Goal: Communication & Community: Answer question/provide support

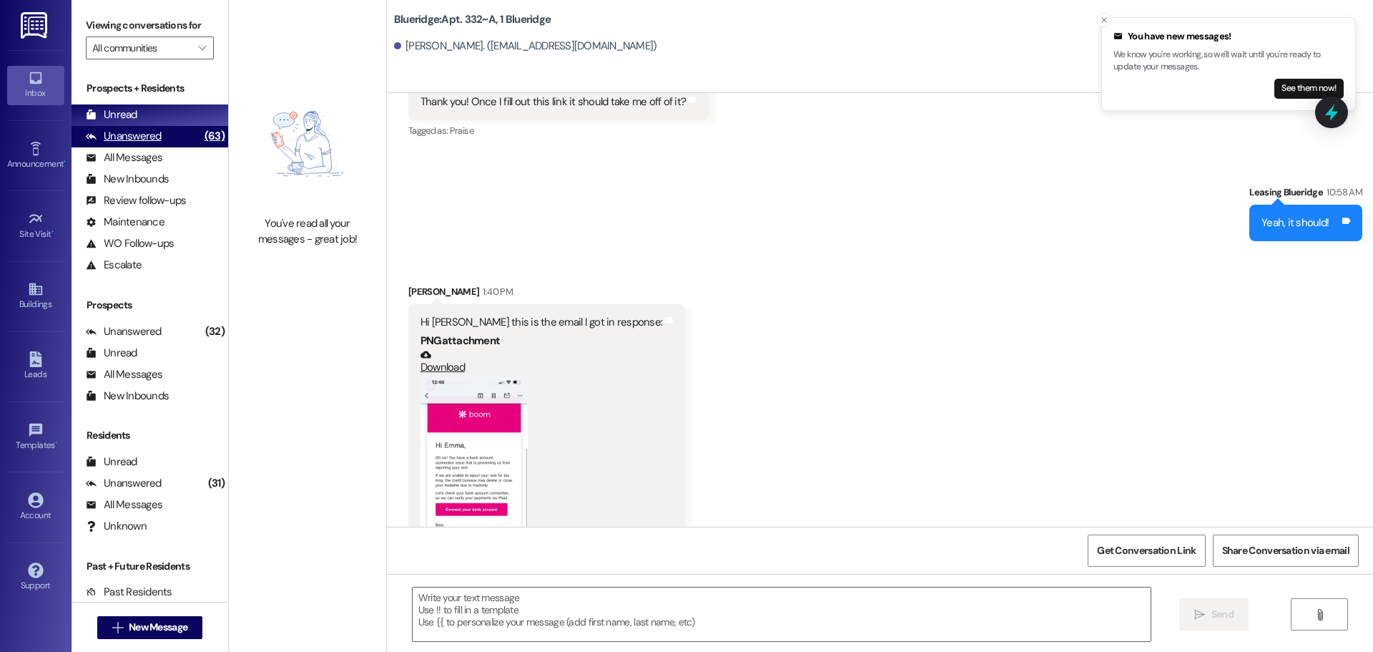
scroll to position [29272, 0]
click at [485, 376] on button "Zoom image" at bounding box center [474, 492] width 107 height 232
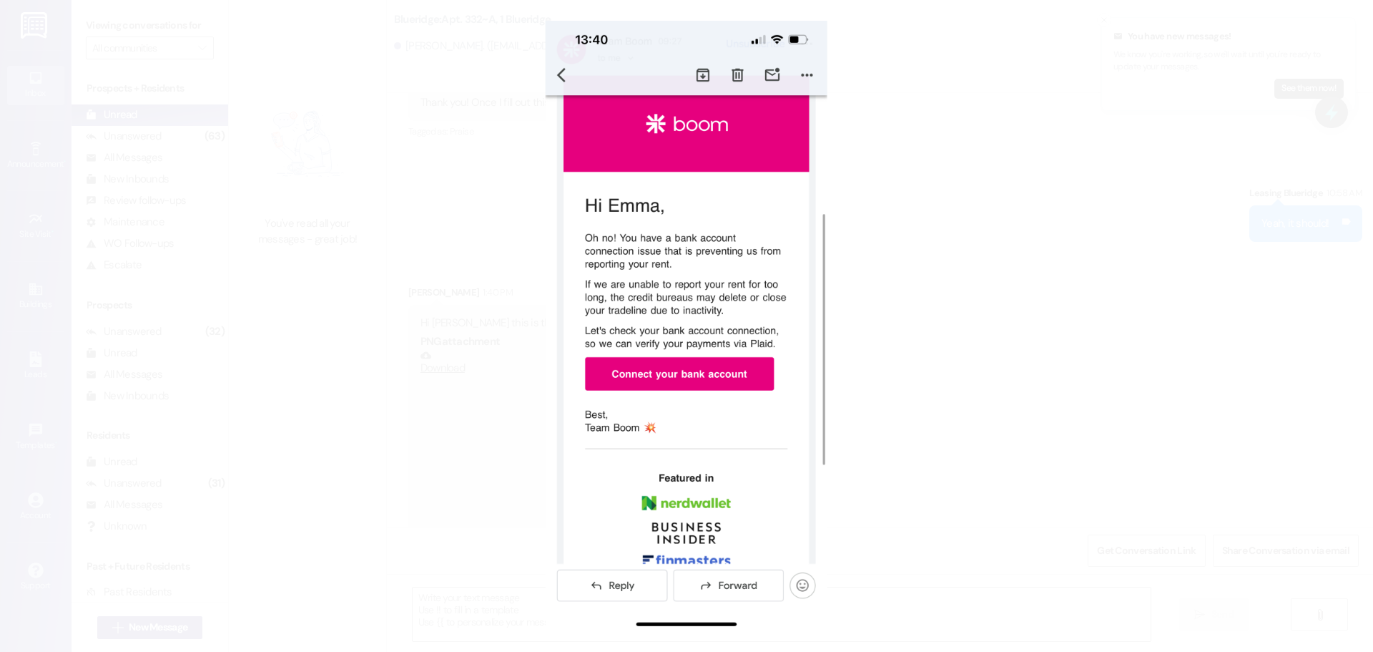
click at [848, 375] on button "Unzoom image" at bounding box center [686, 326] width 1373 height 652
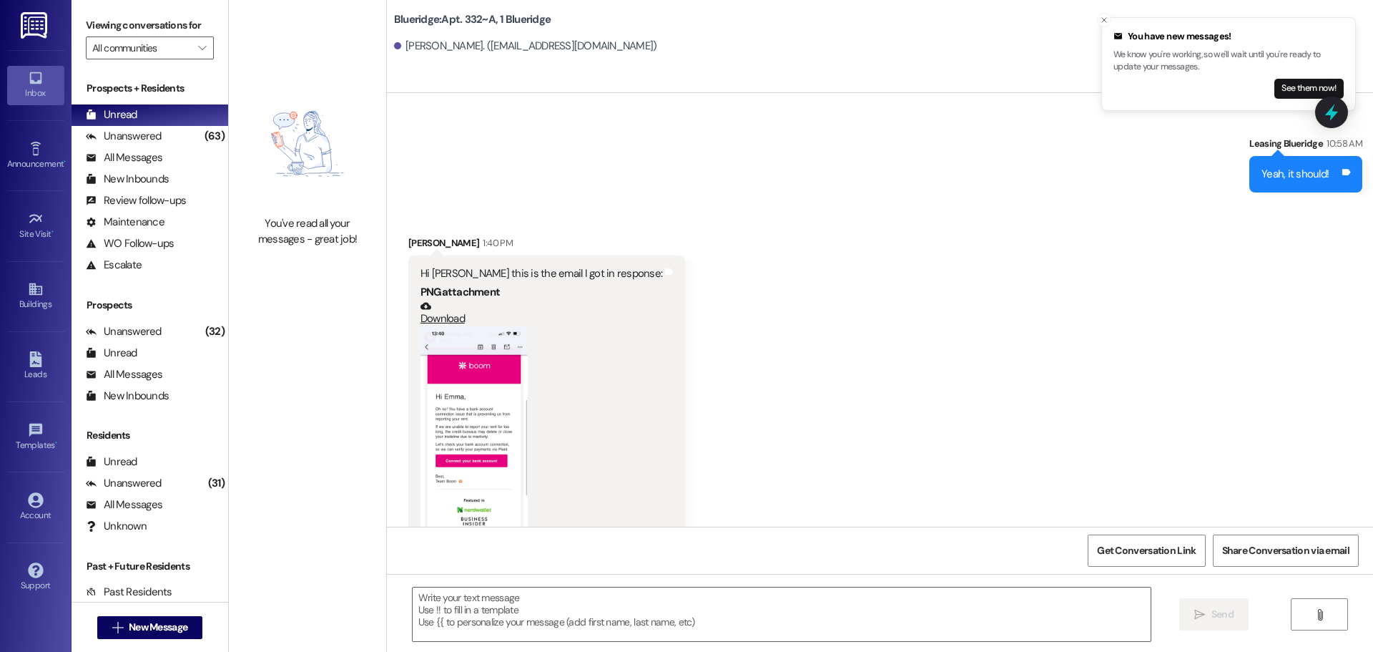
scroll to position [29373, 0]
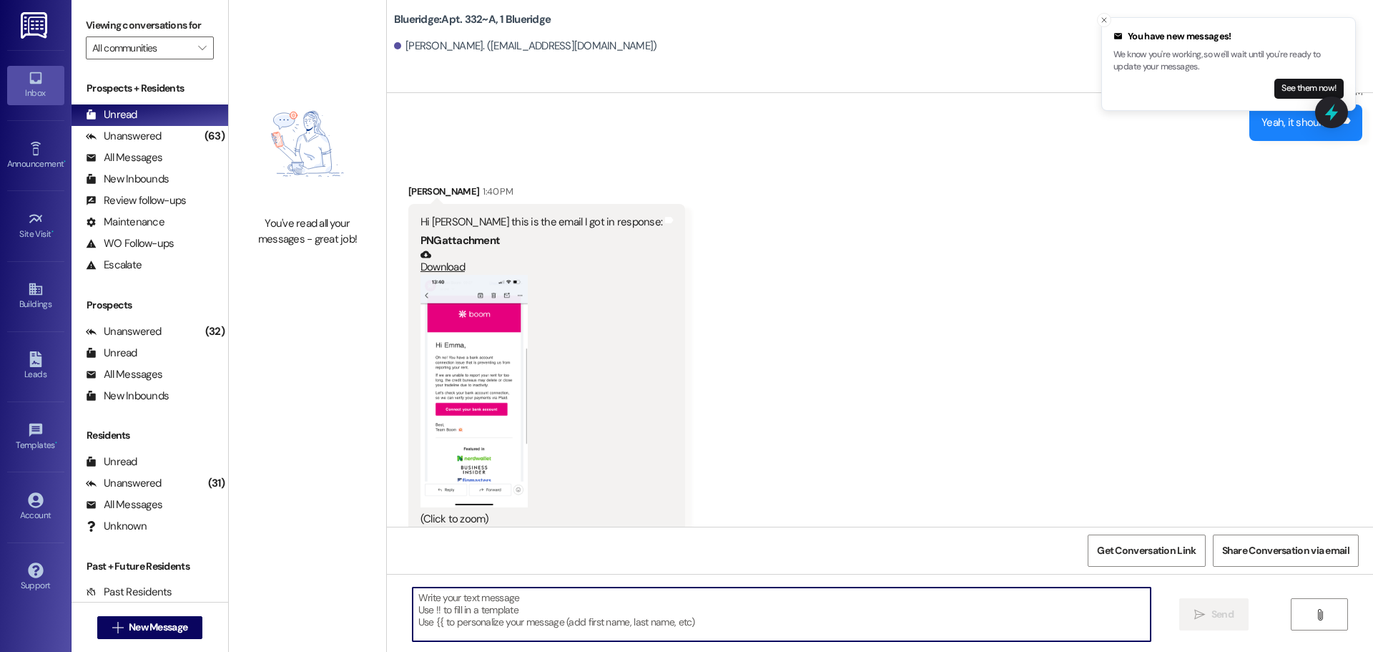
click at [759, 600] on textarea at bounding box center [782, 614] width 738 height 54
type textarea "I think so!"
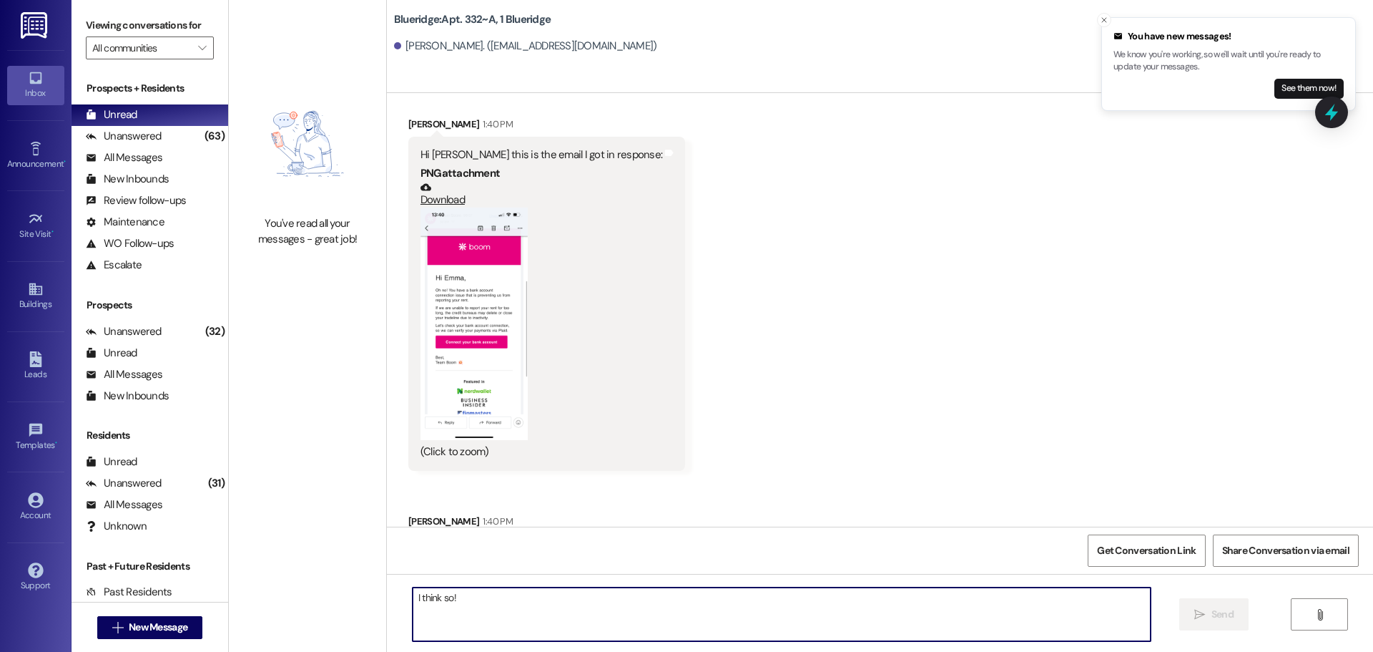
scroll to position [29472, 0]
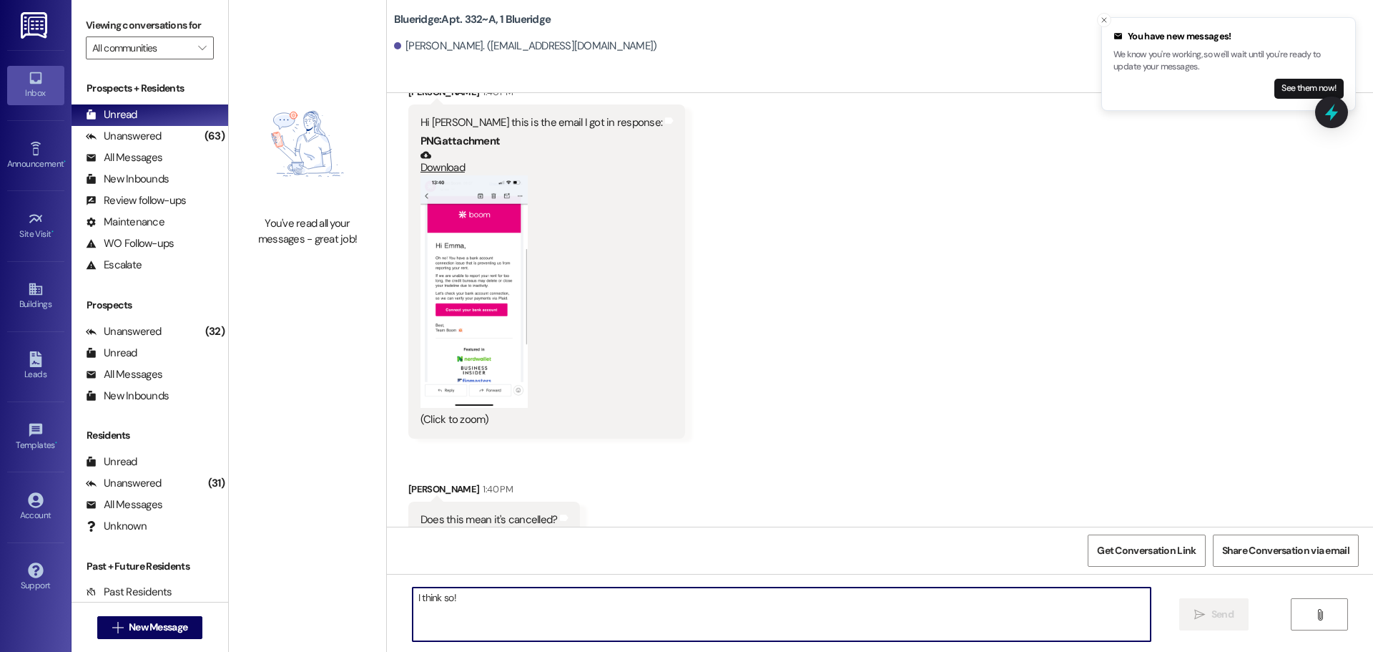
click at [839, 614] on textarea "I think so!" at bounding box center [782, 614] width 738 height 54
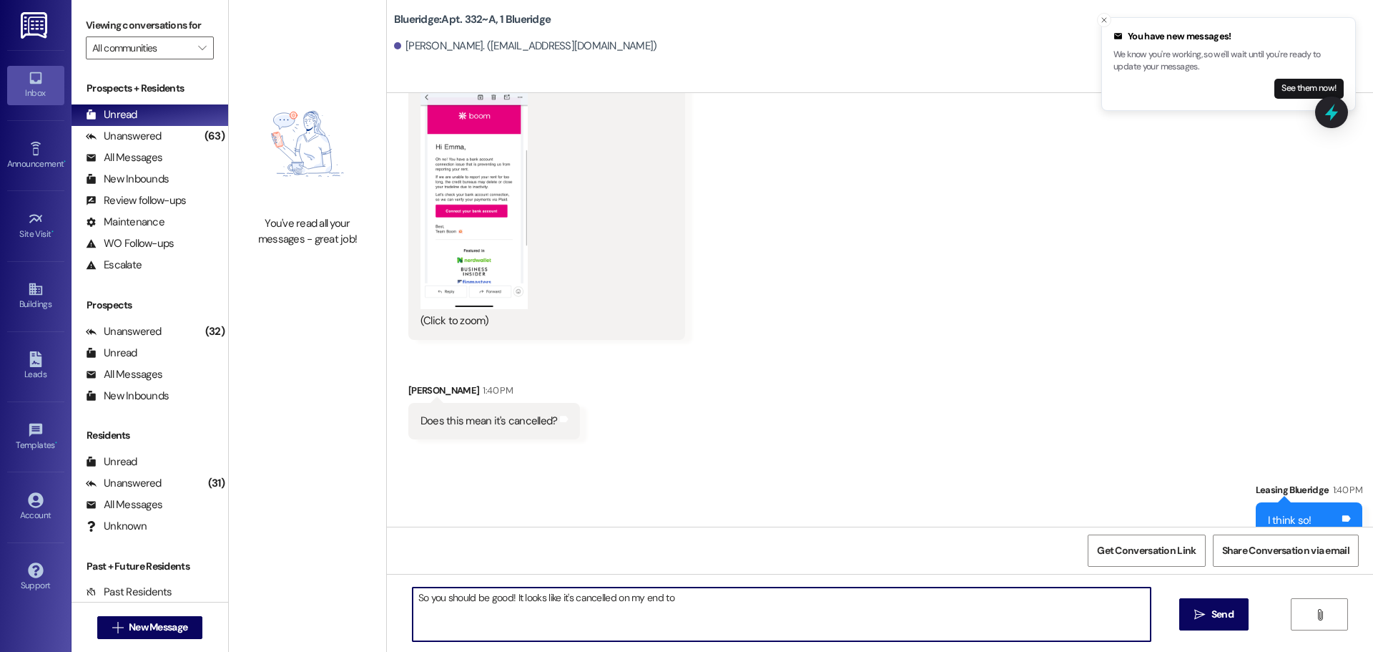
type textarea "So you should be good! It looks like it's cancelled on my end too"
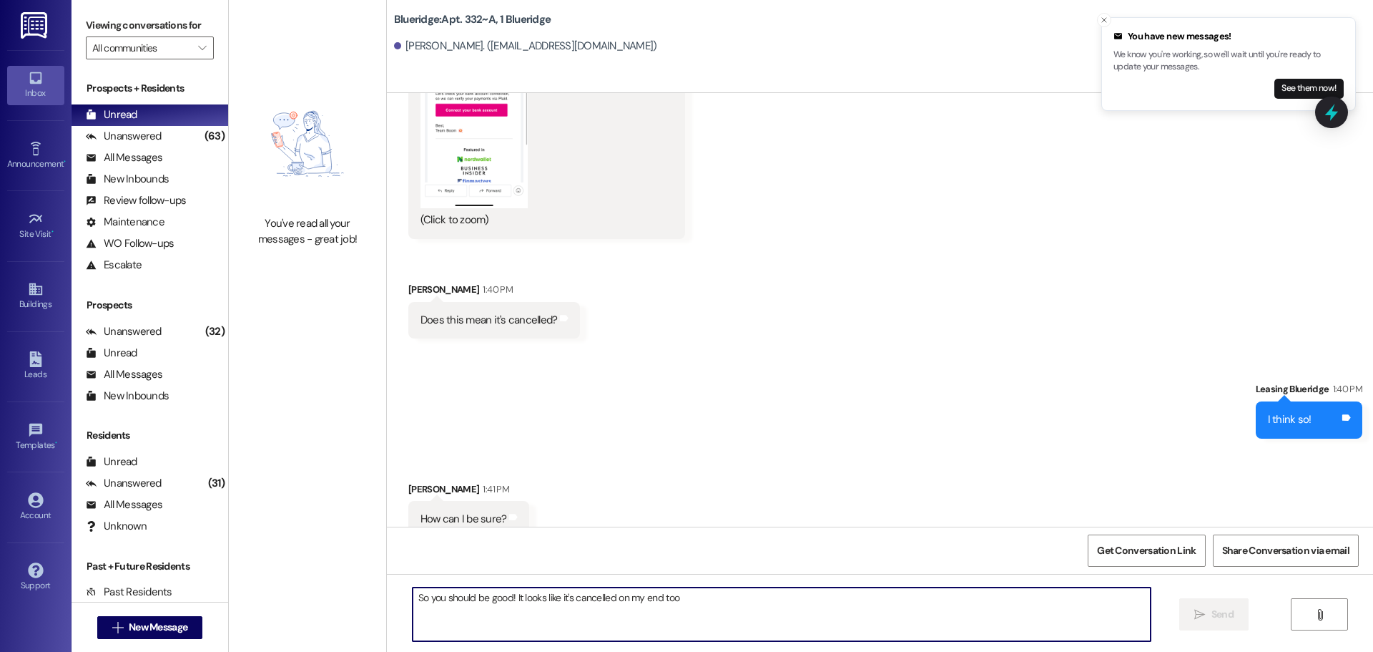
click at [641, 607] on textarea "So you should be good! It looks like it's cancelled on my end too" at bounding box center [782, 614] width 738 height 54
click at [747, 606] on textarea "So you should be good! It looks like it's cancelled on my end too" at bounding box center [782, 614] width 738 height 54
type textarea "("
type textarea "I have limited access to see who is enrolled, and it says you aren't anymore"
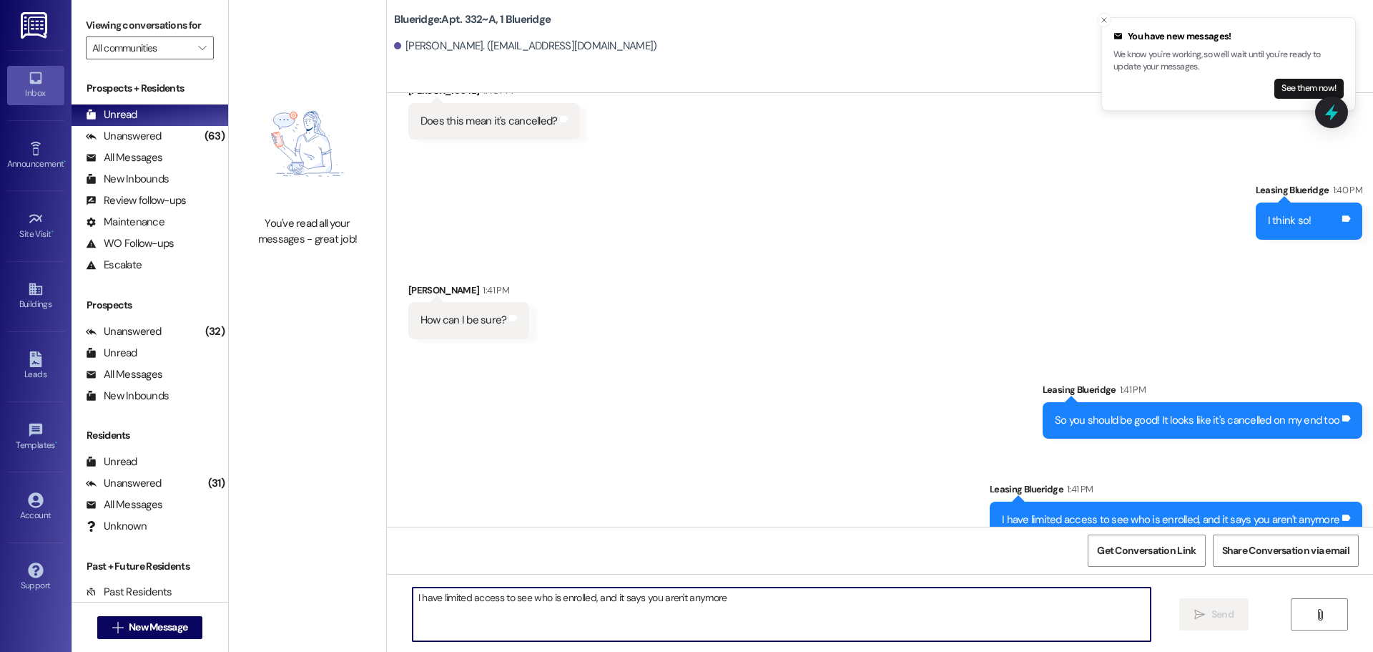
scroll to position [29871, 0]
click at [805, 619] on textarea "I have limited access to see who is enrolled, and it says you aren't anymore" at bounding box center [782, 614] width 738 height 54
type textarea "You're very welcome!"
click at [1011, 549] on div "Received via SMS [PERSON_NAME] 1:42 PM Okay perfect! Thank you! Tags and notes" at bounding box center [880, 598] width 986 height 99
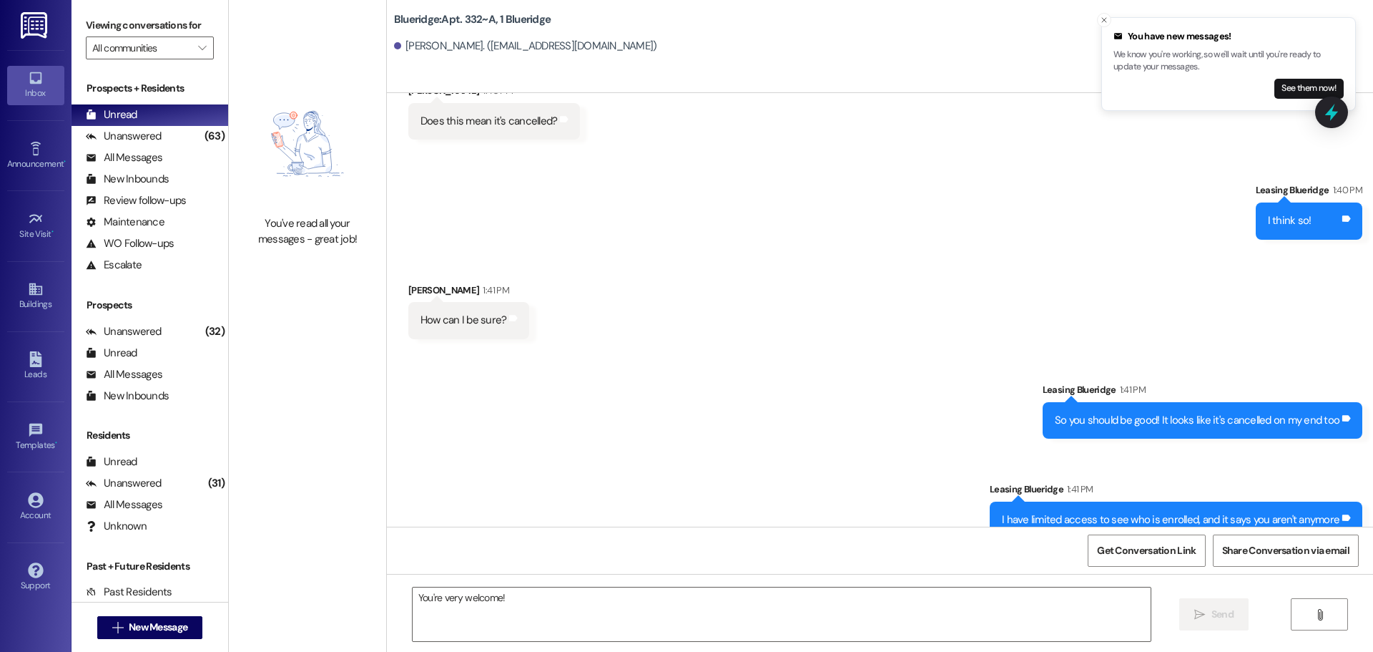
drag, startPoint x: 816, startPoint y: 503, endPoint x: 834, endPoint y: 476, distance: 31.9
click at [815, 549] on div "Received via SMS [PERSON_NAME] 1:42 PM Okay perfect! Thank you! Tags and notes" at bounding box center [880, 598] width 986 height 99
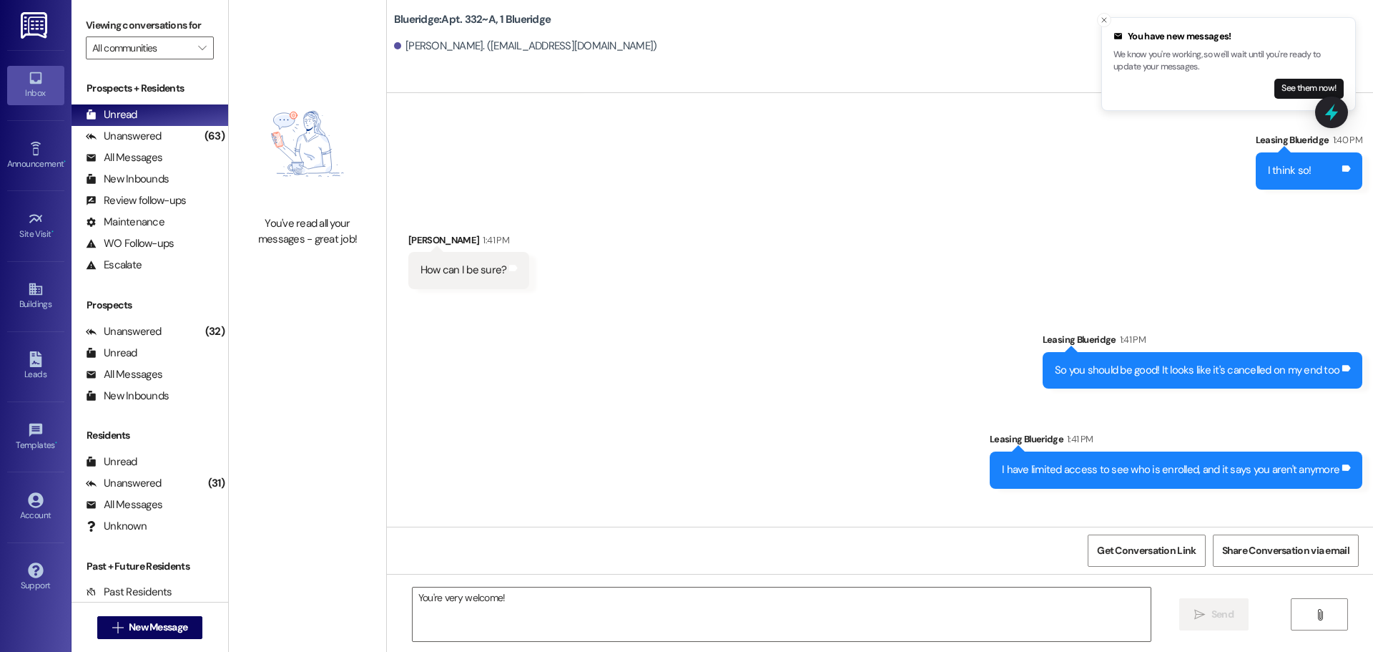
scroll to position [29971, 0]
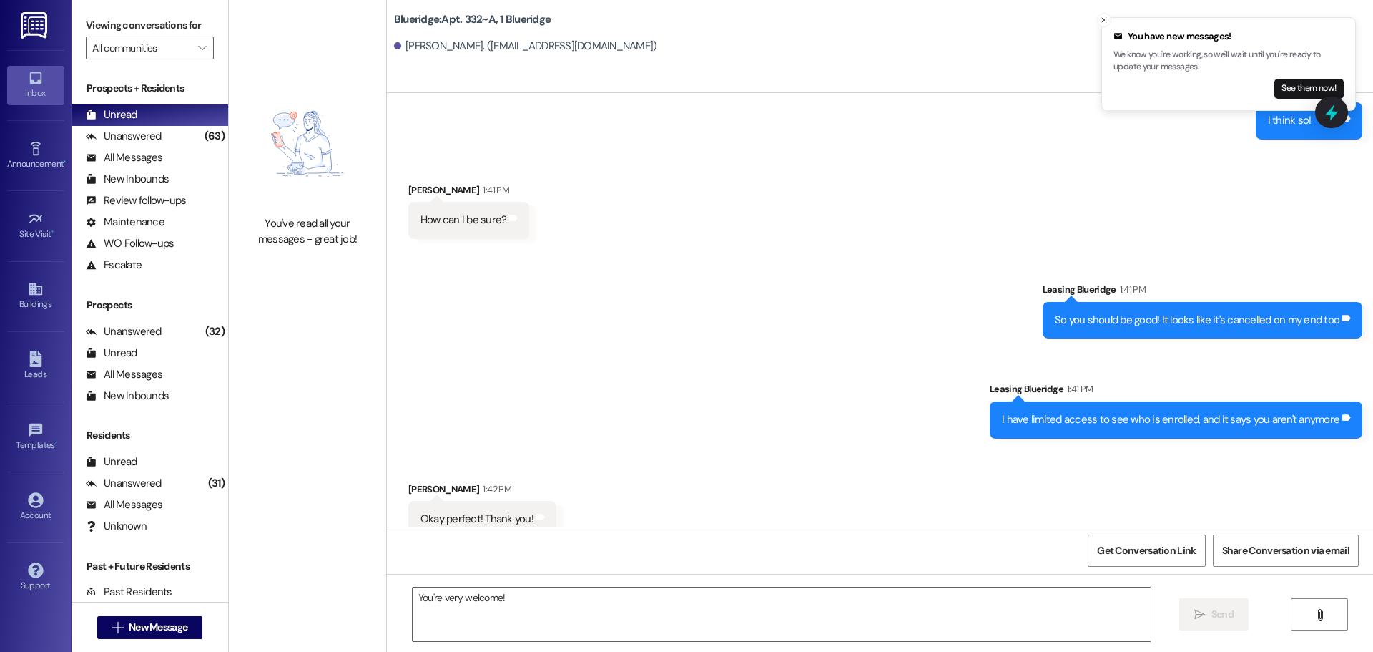
click at [839, 449] on div "Received via SMS [PERSON_NAME] 1:42 PM Okay perfect! Thank you! Tags and notes" at bounding box center [880, 498] width 986 height 99
click at [1104, 21] on icon "Close toast" at bounding box center [1104, 20] width 9 height 9
click at [1235, 449] on div "Received via SMS [PERSON_NAME] 1:42 PM Okay perfect! Thank you! Tags and notes" at bounding box center [880, 498] width 986 height 99
drag, startPoint x: 1033, startPoint y: 469, endPoint x: 1037, endPoint y: 461, distance: 8.0
click at [1035, 549] on div "Sent via SMS Leasing Blueridge 1:42 PM You're very welcome! Tags and notes" at bounding box center [880, 598] width 986 height 99
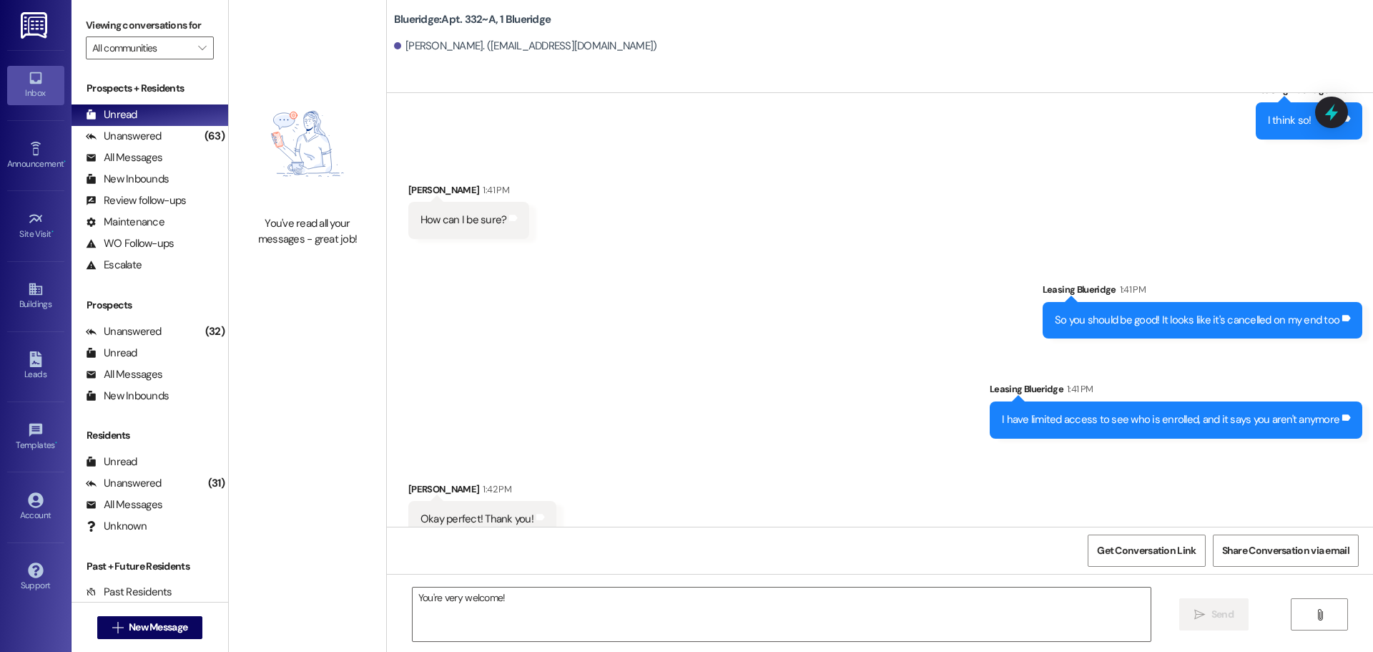
click at [1016, 449] on div "Received via SMS [PERSON_NAME] 1:42 PM Okay perfect! Thank you! Tags and notes" at bounding box center [880, 498] width 986 height 99
click at [149, 132] on div "Unanswered" at bounding box center [124, 136] width 76 height 15
click at [160, 109] on div "Unread (0)" at bounding box center [150, 114] width 157 height 21
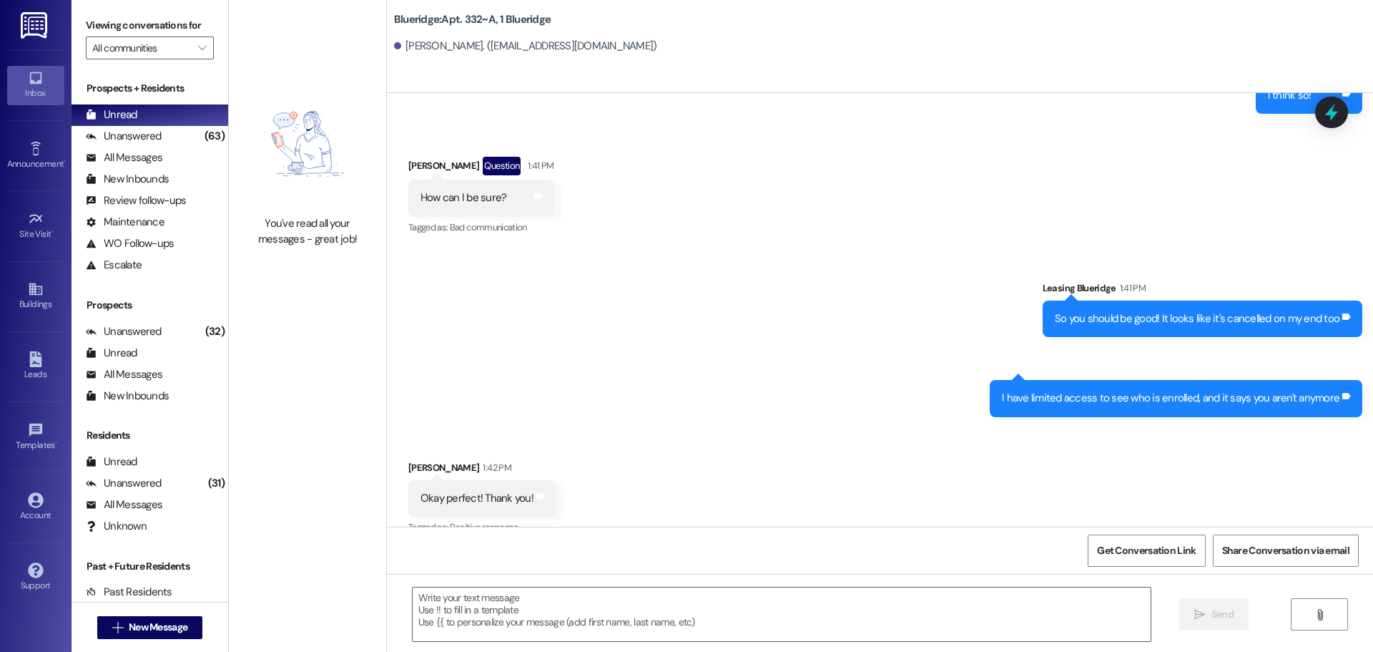
scroll to position [29992, 0]
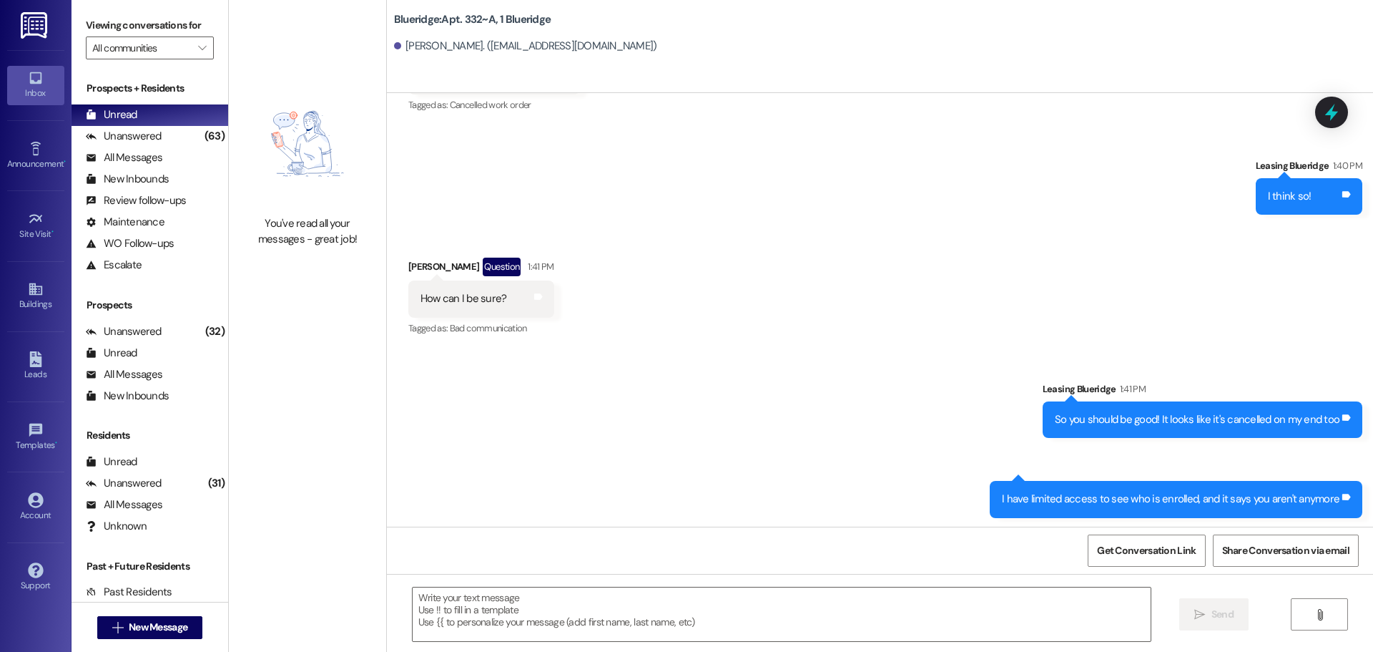
click at [732, 349] on div "Sent via SMS Leasing Blueridge 1:41 PM So you should be good! It looks like it'…" at bounding box center [880, 439] width 986 height 180
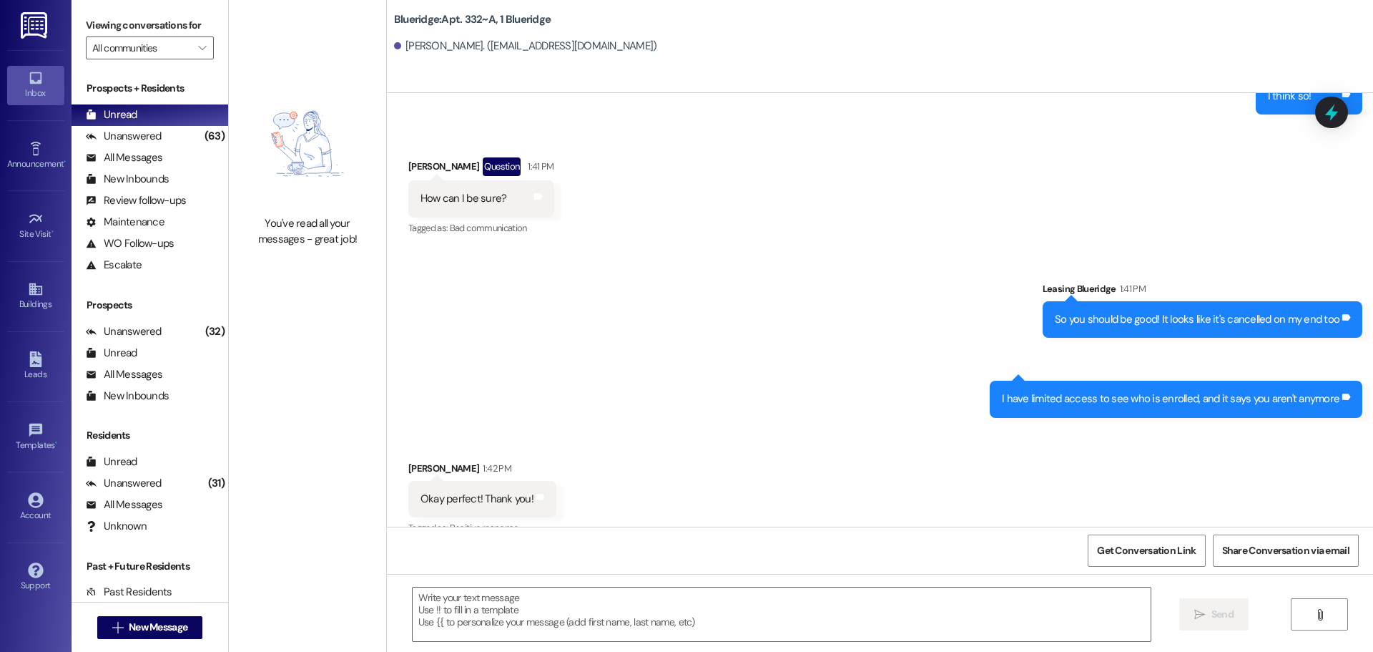
scroll to position [30093, 0]
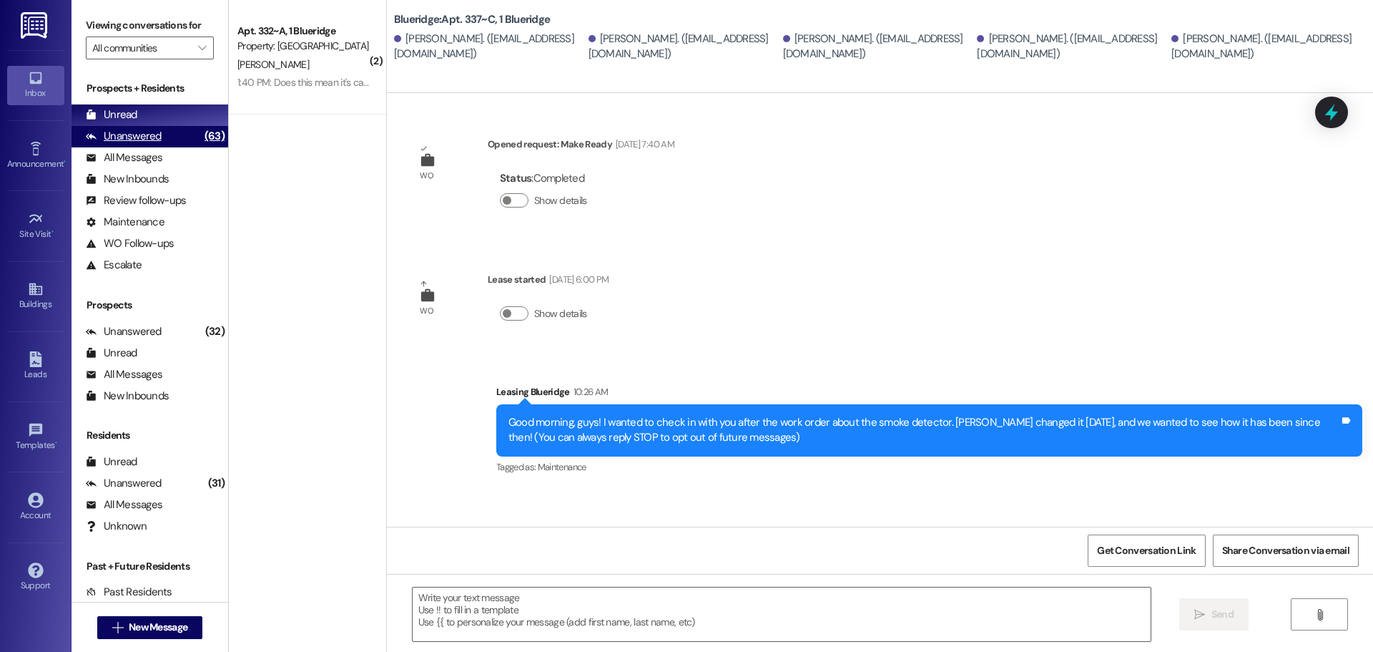
click at [134, 138] on div "Unanswered" at bounding box center [124, 136] width 76 height 15
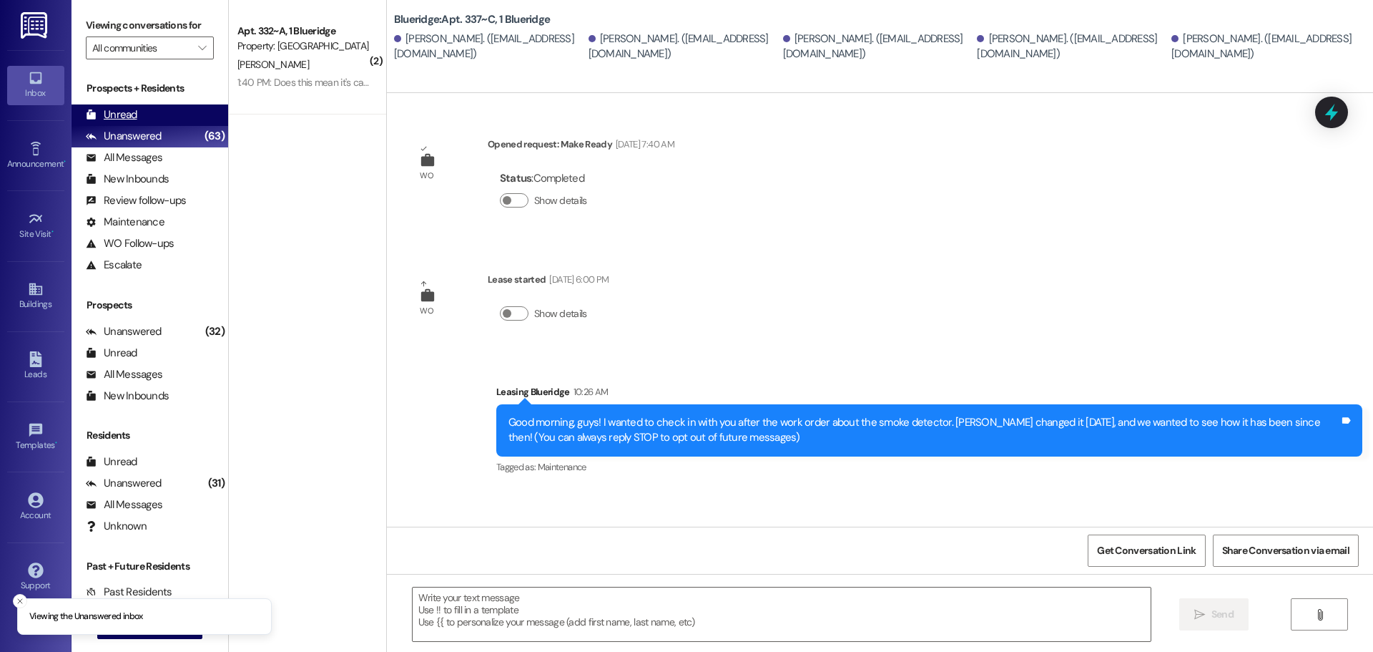
click at [158, 106] on div "Unread (0)" at bounding box center [150, 114] width 157 height 21
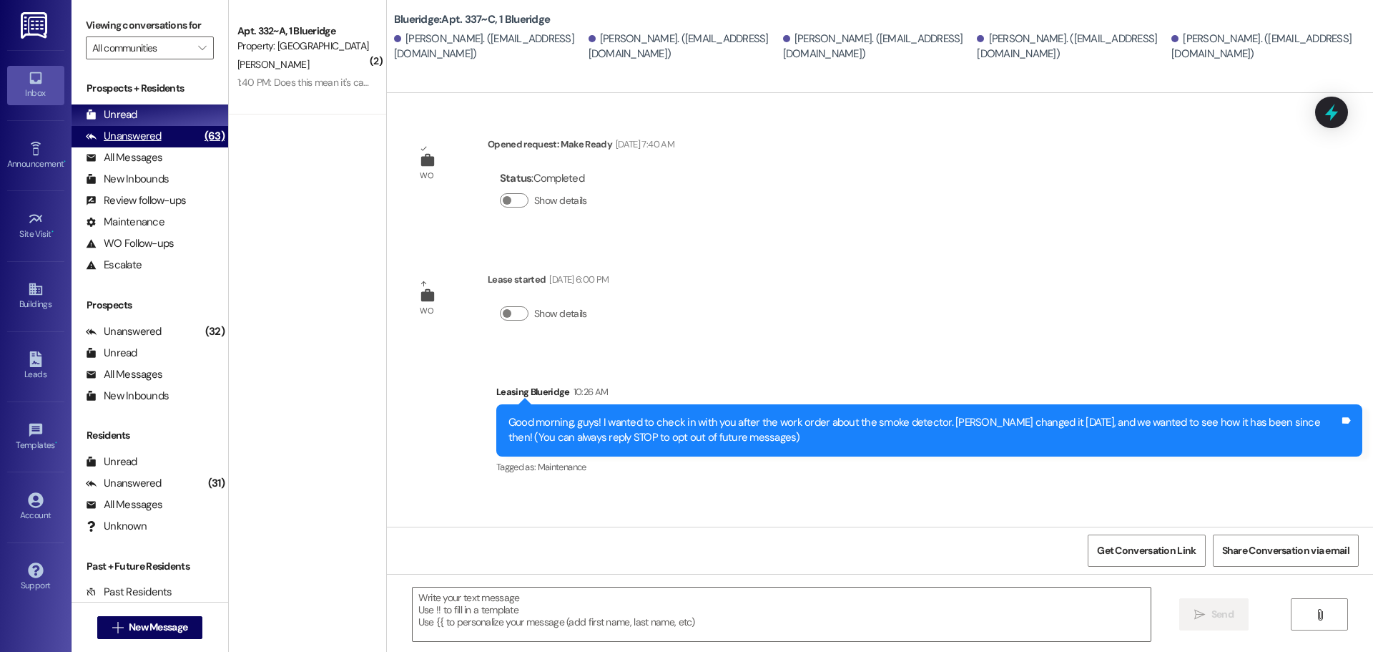
click at [171, 140] on div "Unanswered (63)" at bounding box center [150, 136] width 157 height 21
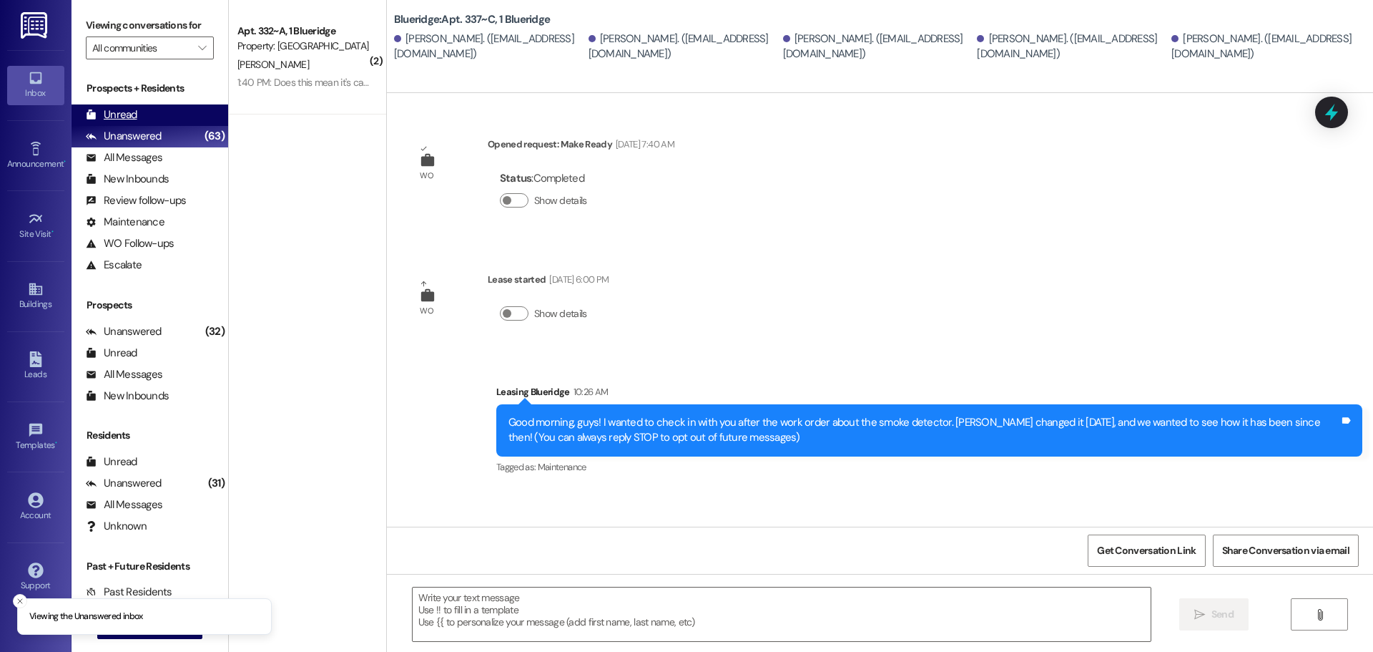
click at [180, 113] on div "Unread (0)" at bounding box center [150, 114] width 157 height 21
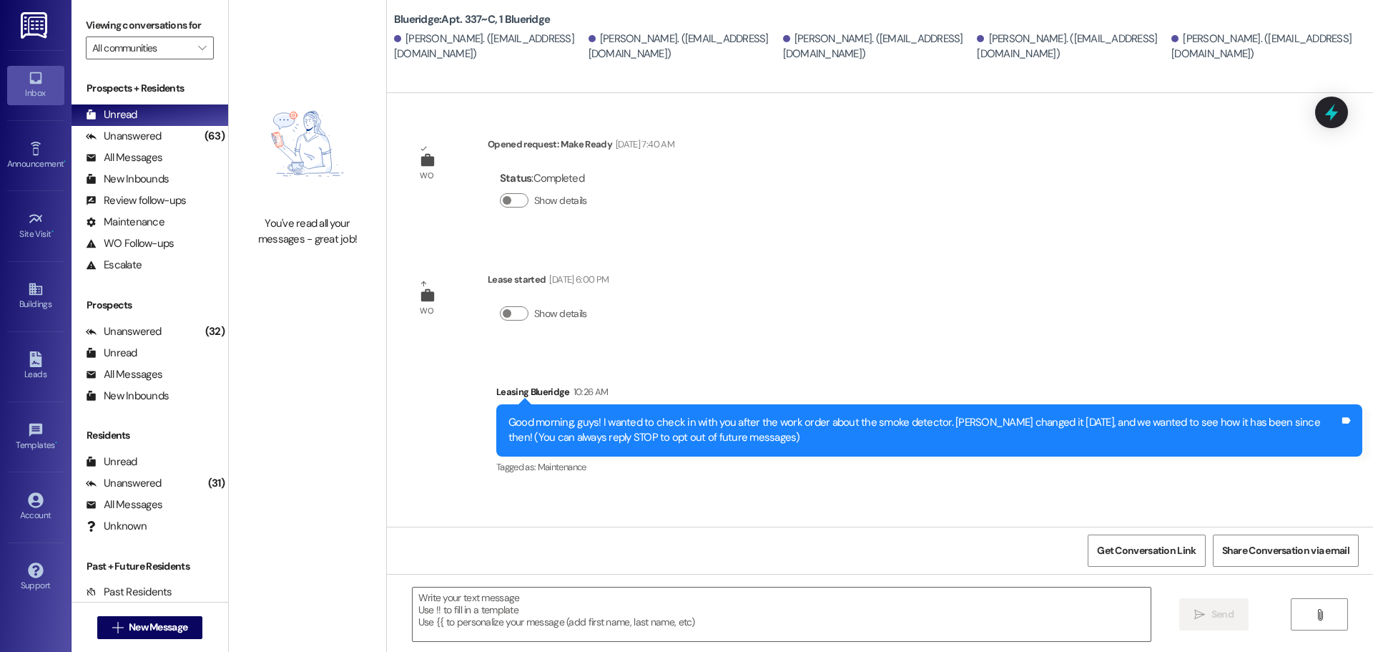
click at [725, 235] on div "WO Opened request: Make Ready [DATE] 7:40 AM Status : Completed Show details WO…" at bounding box center [880, 309] width 986 height 433
click at [813, 230] on div "WO Opened request: Make Ready [DATE] 7:40 AM Status : Completed Show details WO…" at bounding box center [880, 309] width 986 height 433
click at [1042, 260] on div "WO Opened request: Make Ready [DATE] 7:40 AM Status : Completed Show details WO…" at bounding box center [880, 309] width 986 height 433
click at [1099, 260] on div "WO Opened request: Make Ready [DATE] 7:40 AM Status : Completed Show details WO…" at bounding box center [880, 309] width 986 height 433
click at [1162, 263] on div "WO Opened request: Make Ready Aug 22, 2023 at 7:40 AM Status : Completed Show d…" at bounding box center [880, 309] width 986 height 433
